Goal: Register for event/course

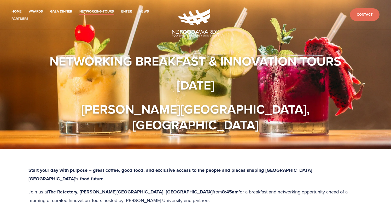
scroll to position [362, 0]
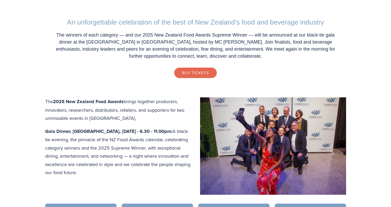
scroll to position [176, 0]
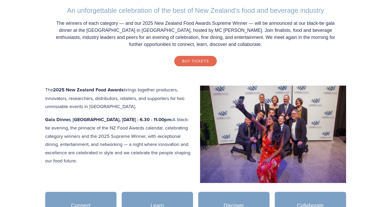
click at [190, 42] on p "The winners of each category — and our 2025 New Zealand Food Awards Supreme Win…" at bounding box center [195, 34] width 290 height 28
click at [249, 60] on div "Buy Tickets" at bounding box center [195, 61] width 290 height 10
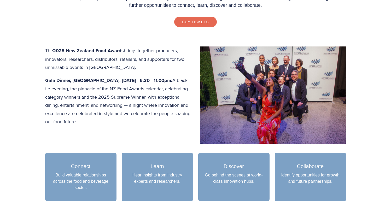
scroll to position [219, 0]
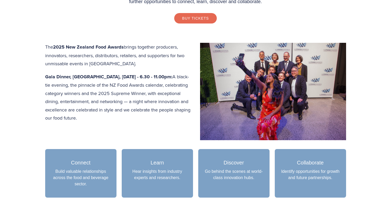
click at [358, 114] on div "An unforgettable celebration of the best of New Zealand’s food and beverage ind…" at bounding box center [195, 205] width 334 height 536
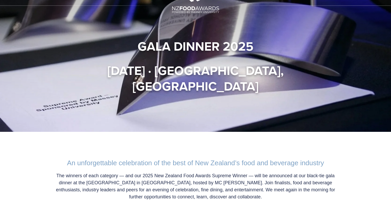
scroll to position [0, 0]
